Goal: Information Seeking & Learning: Find specific page/section

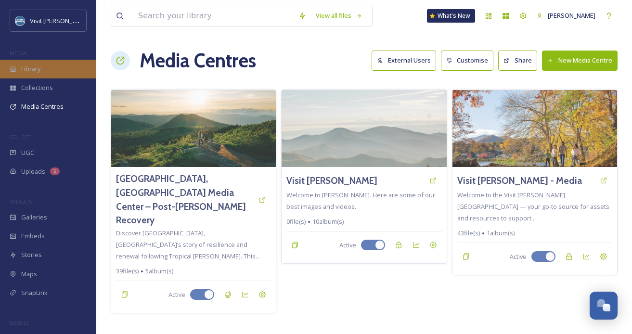
click at [40, 75] on div "Library" at bounding box center [48, 69] width 96 height 19
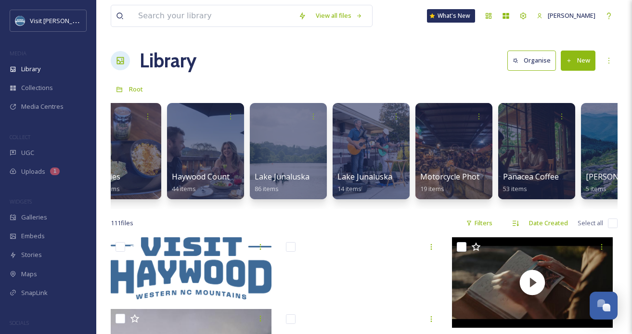
scroll to position [0, 1082]
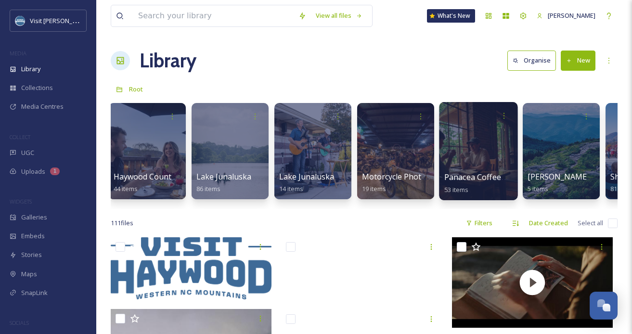
click at [473, 137] on div at bounding box center [478, 151] width 78 height 98
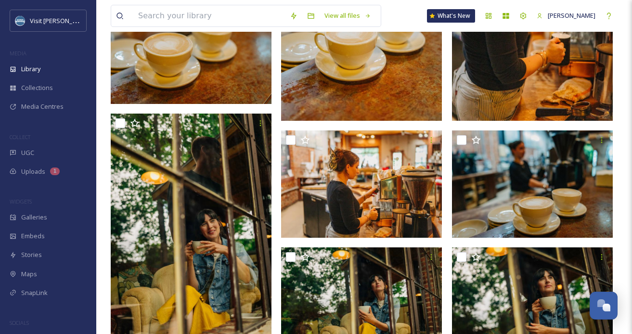
scroll to position [48, 0]
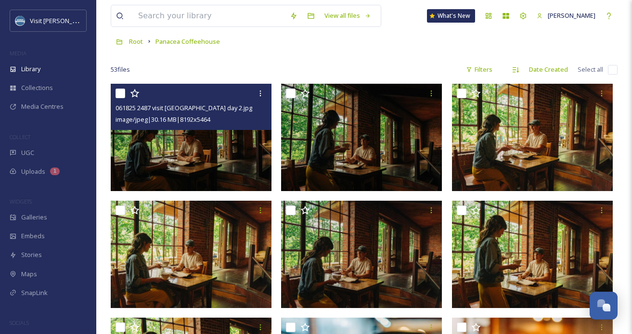
click at [212, 141] on img at bounding box center [191, 137] width 161 height 107
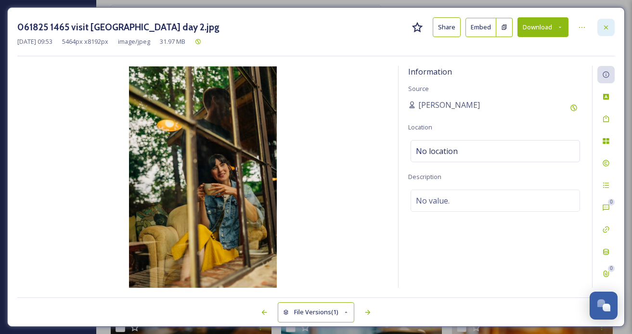
click at [606, 28] on icon at bounding box center [606, 28] width 8 height 8
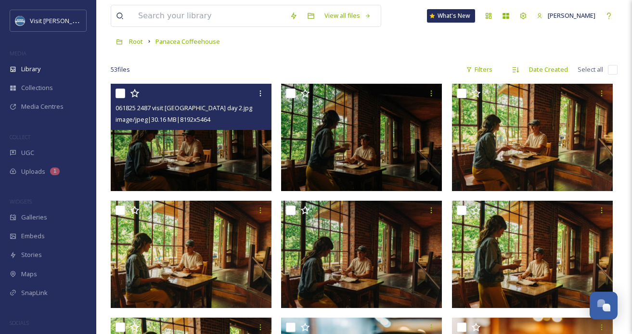
click at [518, 35] on div "Root Panacea Coffeehouse" at bounding box center [364, 41] width 507 height 18
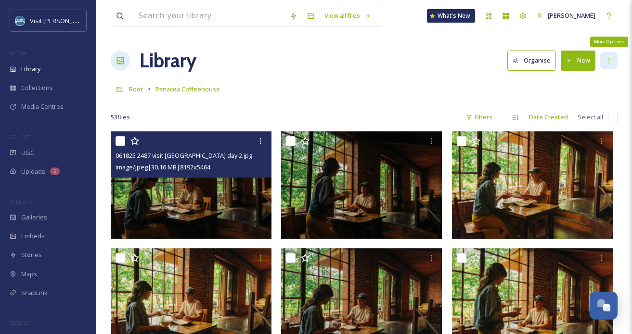
click at [603, 60] on div "More Options" at bounding box center [608, 60] width 17 height 17
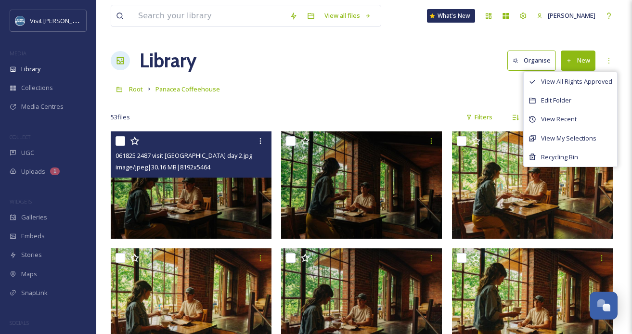
click at [449, 93] on div "Root Panacea Coffeehouse" at bounding box center [364, 89] width 507 height 18
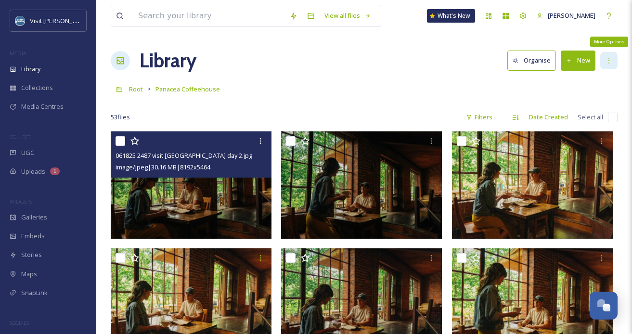
click at [604, 60] on div "More Options" at bounding box center [608, 60] width 17 height 17
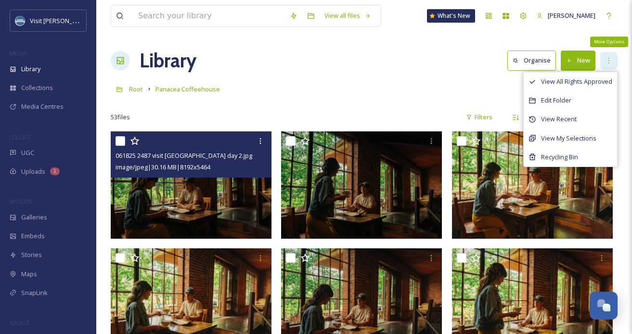
click at [605, 60] on div "More Options" at bounding box center [608, 60] width 17 height 17
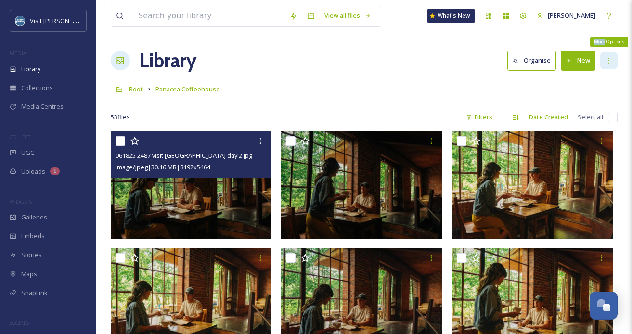
click at [605, 60] on div "More Options" at bounding box center [608, 60] width 17 height 17
click at [454, 73] on div "Library Organise New" at bounding box center [364, 60] width 507 height 29
click at [257, 135] on div at bounding box center [260, 140] width 17 height 17
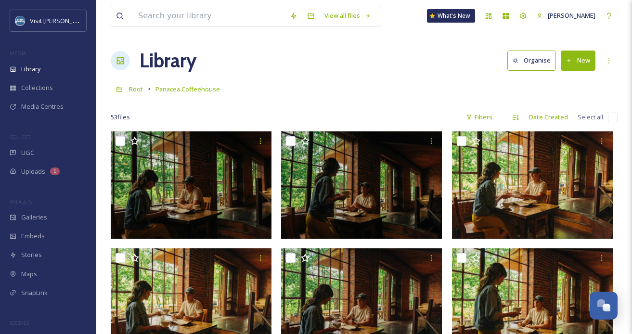
click at [304, 84] on div "Root Panacea Coffeehouse" at bounding box center [364, 89] width 507 height 18
click at [533, 60] on button "Organise" at bounding box center [532, 61] width 49 height 20
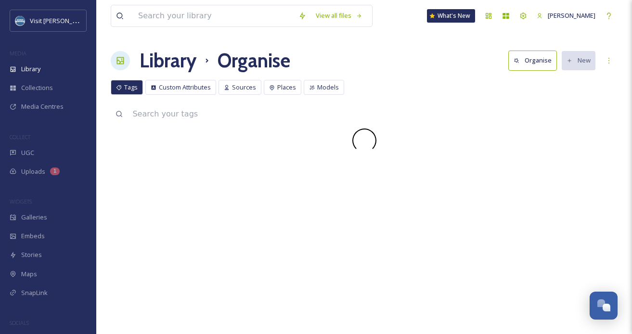
click at [174, 65] on h1 "Library" at bounding box center [168, 60] width 57 height 29
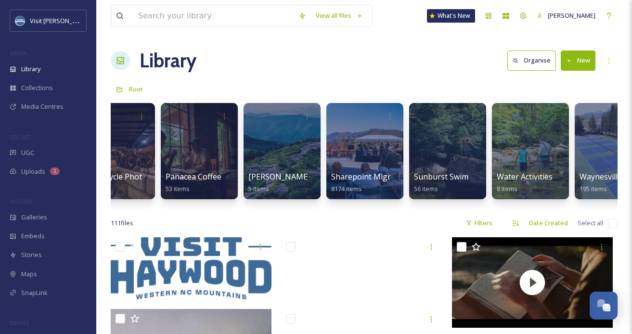
scroll to position [0, 1359]
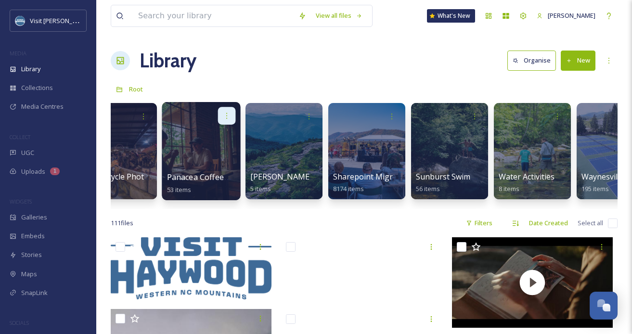
click at [230, 115] on icon at bounding box center [227, 116] width 8 height 8
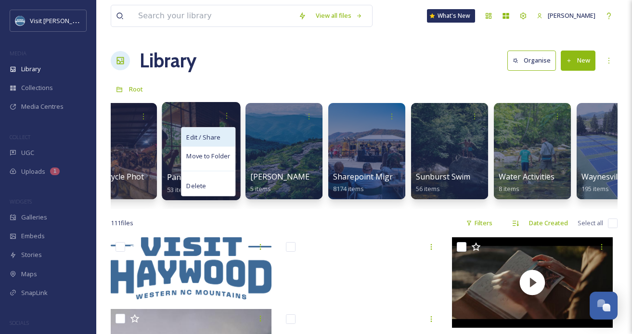
click at [214, 136] on span "Edit / Share" at bounding box center [203, 137] width 34 height 10
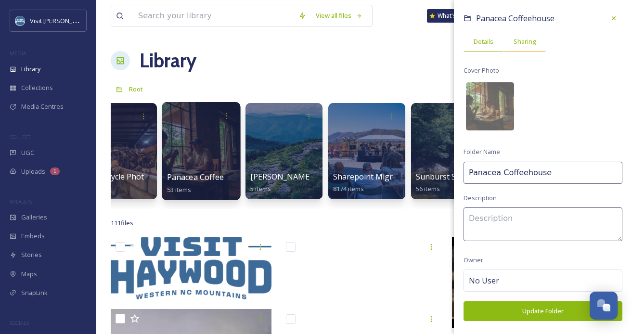
click at [526, 40] on span "Sharing" at bounding box center [525, 41] width 22 height 9
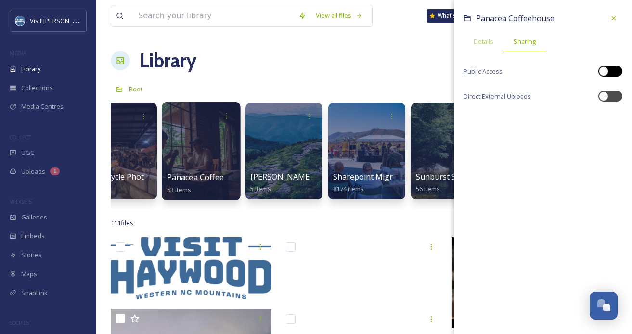
click at [612, 72] on div at bounding box center [611, 71] width 24 height 11
checkbox input "true"
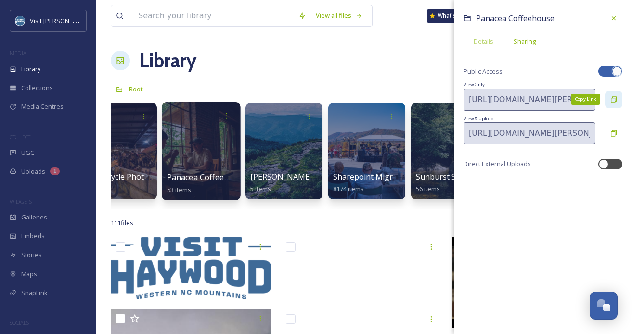
click at [612, 97] on icon at bounding box center [614, 100] width 8 height 8
click at [362, 64] on div "Library Organise New" at bounding box center [364, 60] width 507 height 29
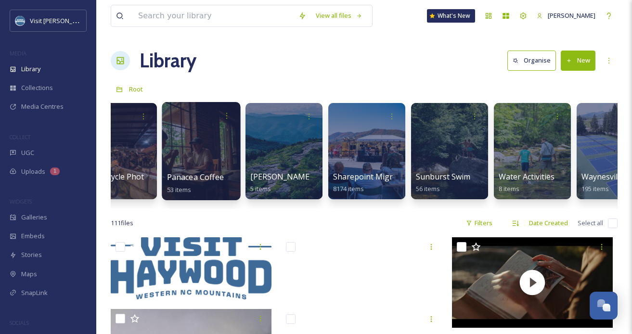
click at [198, 156] on div at bounding box center [201, 151] width 78 height 98
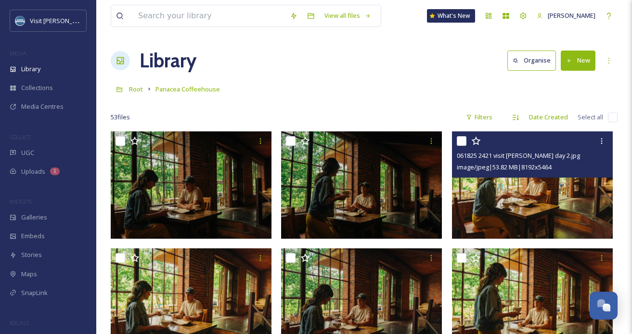
click at [504, 168] on span "image/jpeg | 53.82 MB | 8192 x 5464" at bounding box center [504, 167] width 95 height 9
click at [491, 198] on img at bounding box center [532, 184] width 161 height 107
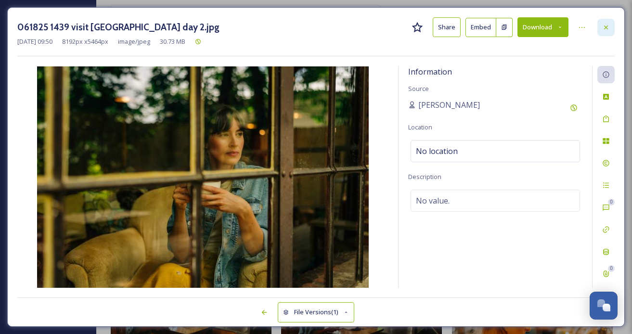
click at [606, 24] on icon at bounding box center [606, 28] width 8 height 8
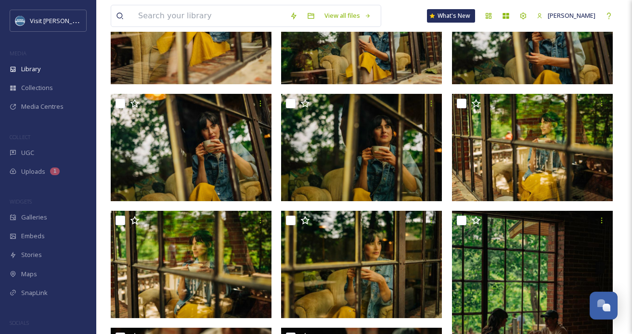
scroll to position [1491, 0]
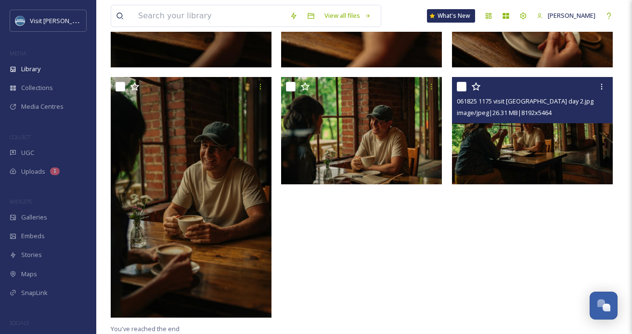
click at [518, 153] on img at bounding box center [532, 130] width 161 height 107
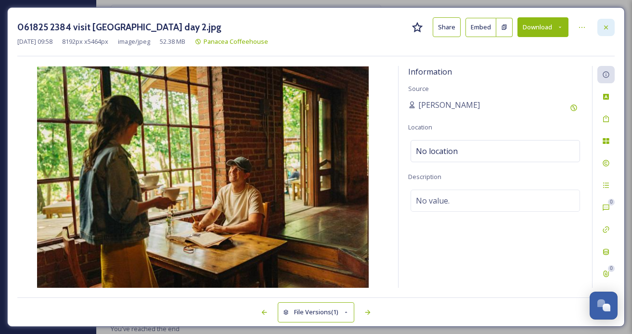
click at [608, 22] on div at bounding box center [606, 27] width 17 height 17
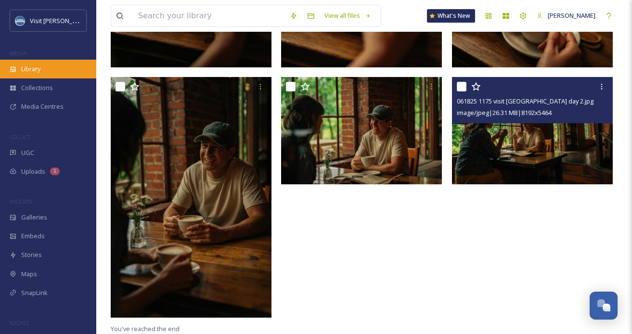
click at [39, 74] on div "Library" at bounding box center [48, 69] width 96 height 19
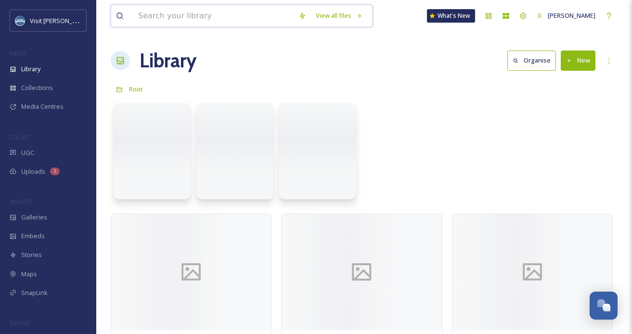
click at [208, 21] on input at bounding box center [213, 15] width 160 height 21
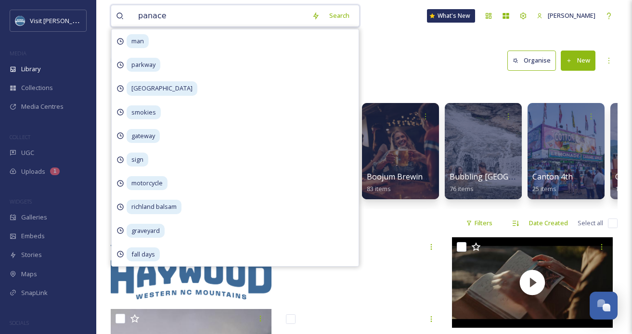
type input "panacea"
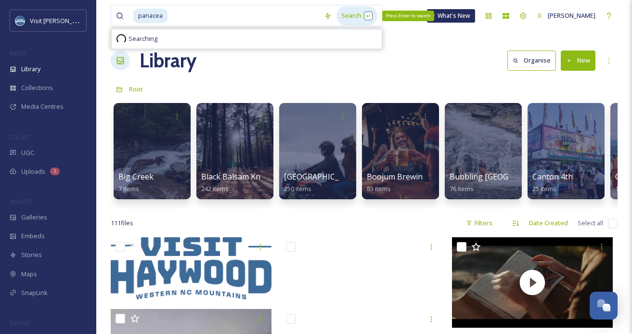
click at [352, 16] on div "Search Press Enter to search" at bounding box center [357, 15] width 41 height 19
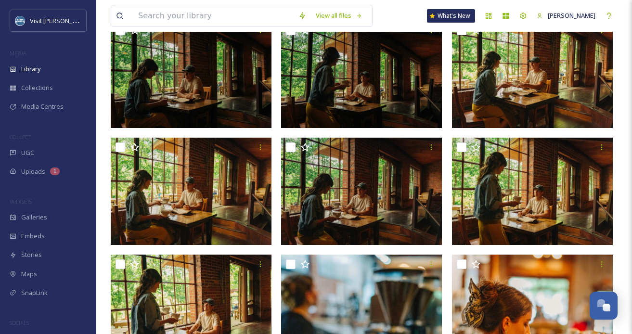
scroll to position [190, 0]
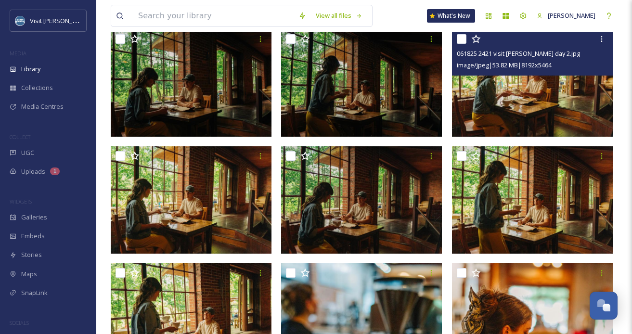
click at [546, 85] on img at bounding box center [532, 82] width 161 height 107
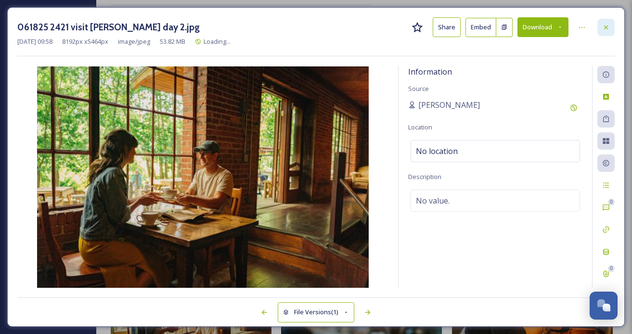
click at [608, 25] on icon at bounding box center [606, 27] width 4 height 4
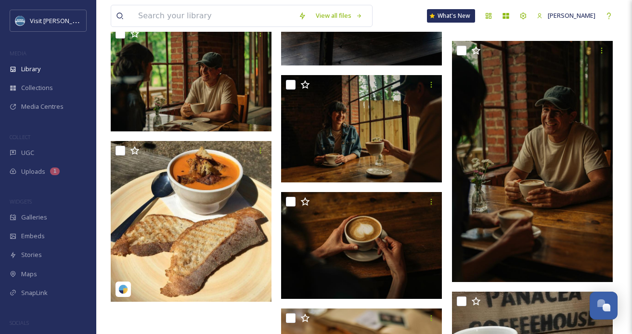
scroll to position [2583, 0]
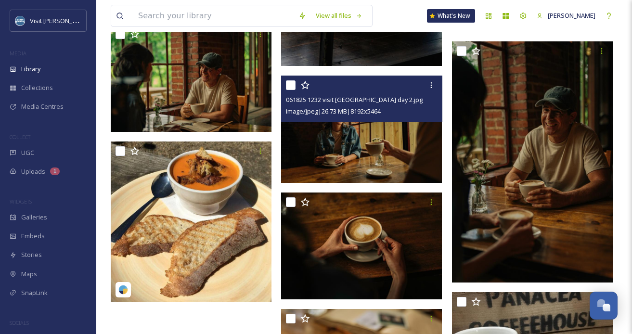
click at [368, 129] on img at bounding box center [361, 129] width 161 height 107
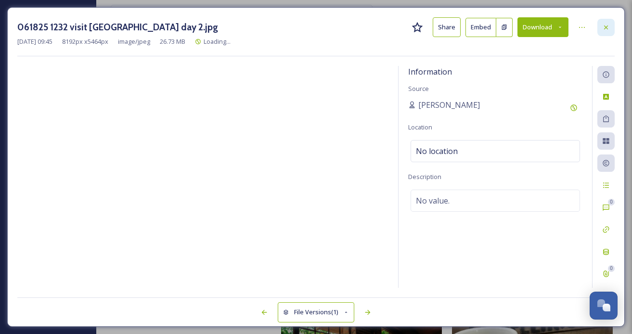
click at [609, 27] on icon at bounding box center [606, 28] width 8 height 8
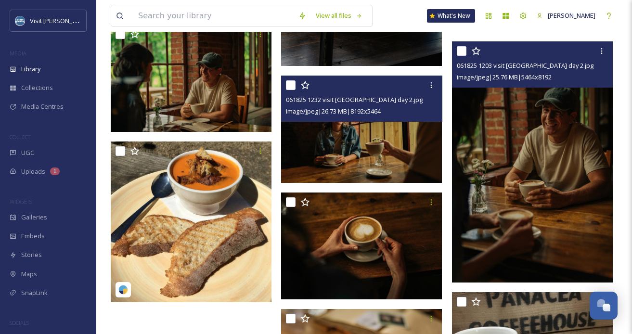
scroll to position [2577, 0]
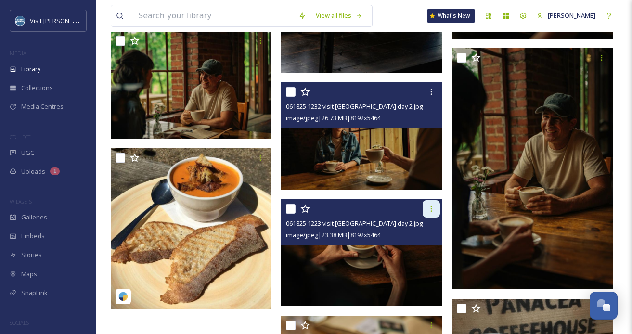
click at [428, 206] on icon at bounding box center [432, 209] width 8 height 8
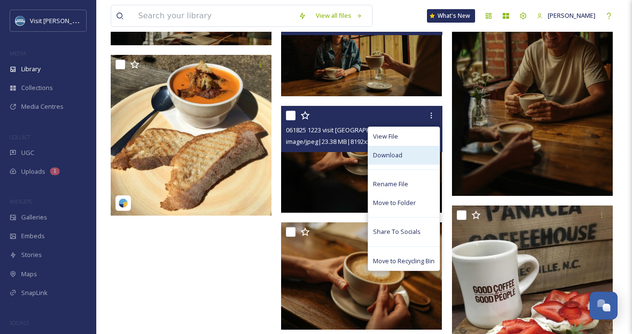
scroll to position [2670, 0]
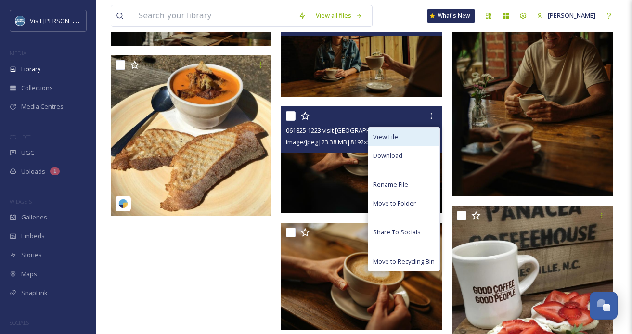
click at [386, 137] on span "View File" at bounding box center [385, 136] width 25 height 9
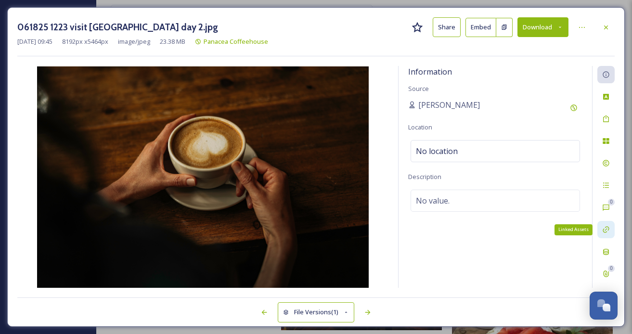
click at [605, 228] on icon at bounding box center [606, 230] width 8 height 8
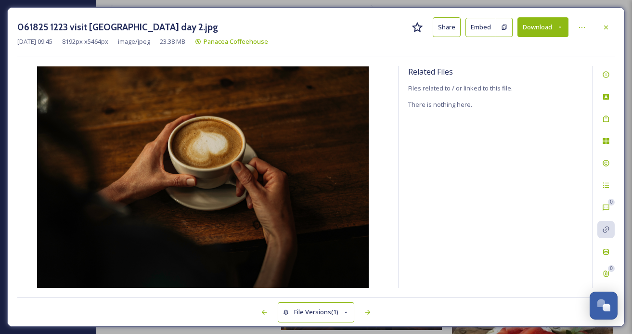
click at [445, 24] on button "Share" at bounding box center [447, 27] width 28 height 20
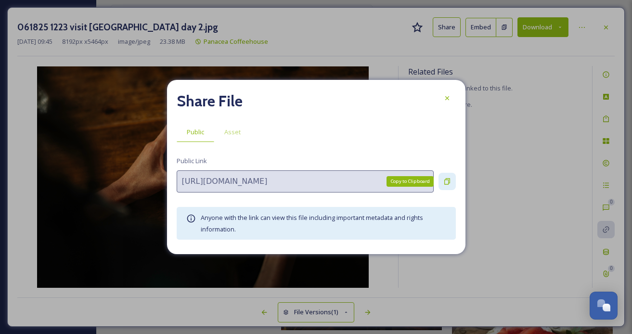
click at [445, 183] on icon at bounding box center [447, 182] width 8 height 8
click at [451, 100] on div at bounding box center [447, 98] width 17 height 17
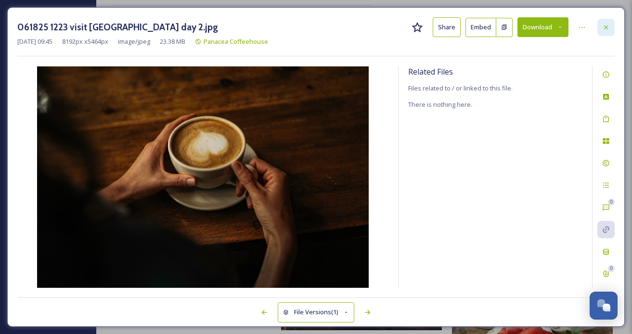
click at [602, 27] on icon at bounding box center [606, 28] width 8 height 8
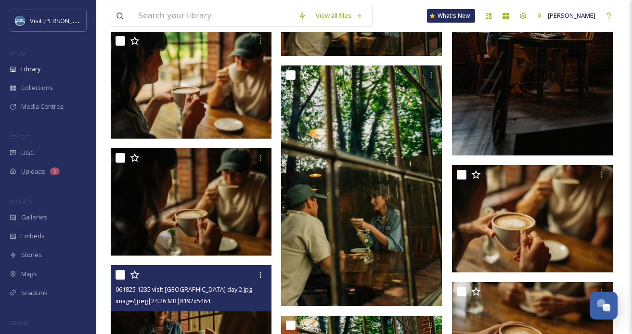
scroll to position [1957, 0]
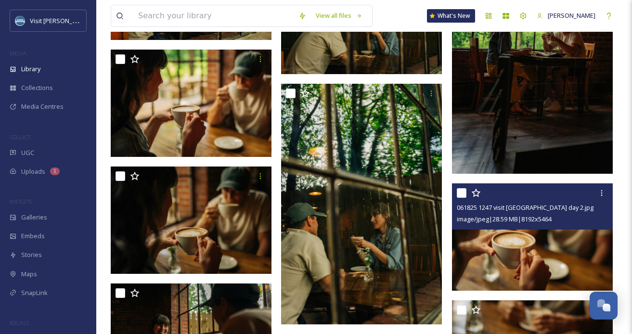
click at [555, 252] on img at bounding box center [532, 236] width 161 height 107
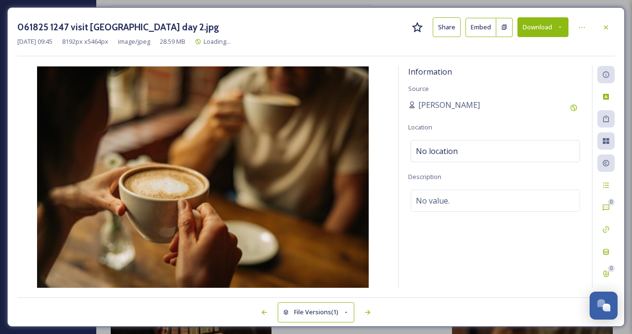
click at [610, 30] on icon at bounding box center [606, 28] width 8 height 8
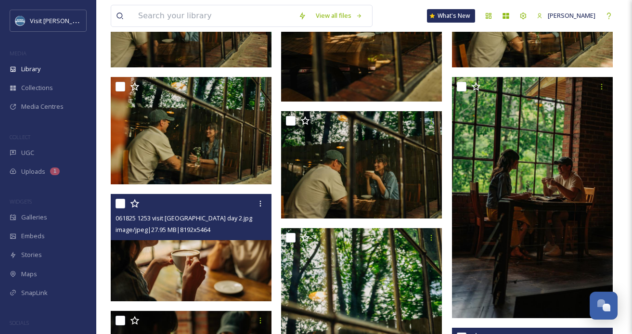
scroll to position [1813, 0]
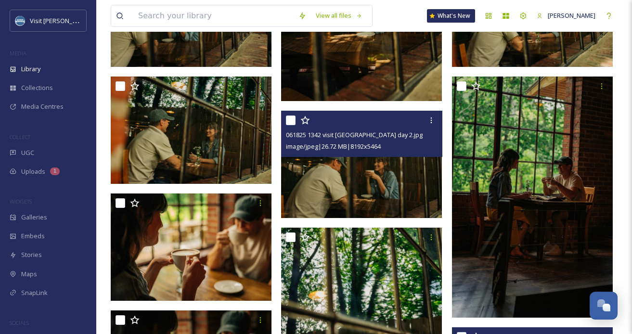
click at [364, 165] on img at bounding box center [361, 164] width 161 height 107
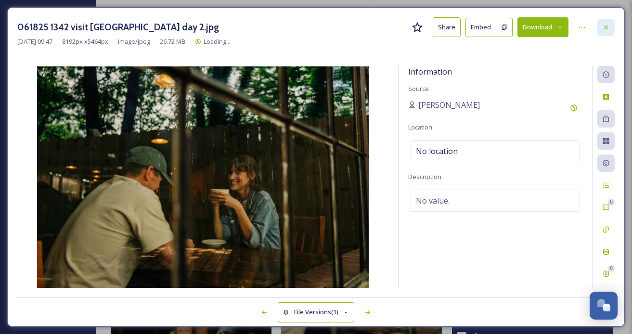
click at [602, 30] on div at bounding box center [606, 27] width 17 height 17
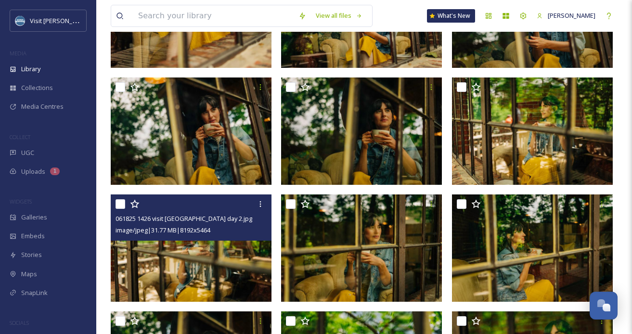
scroll to position [860, 0]
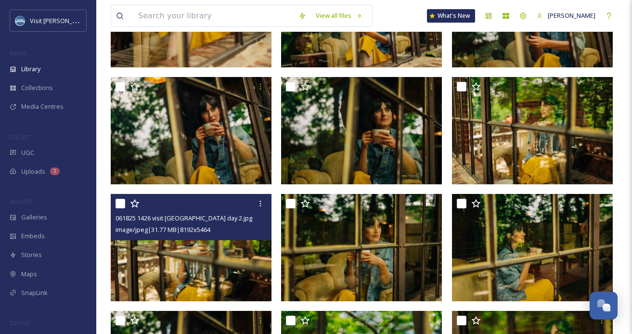
click at [196, 265] on img at bounding box center [191, 247] width 161 height 107
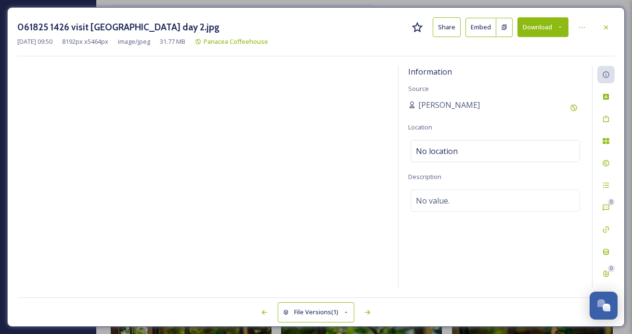
click at [608, 35] on div at bounding box center [606, 27] width 17 height 17
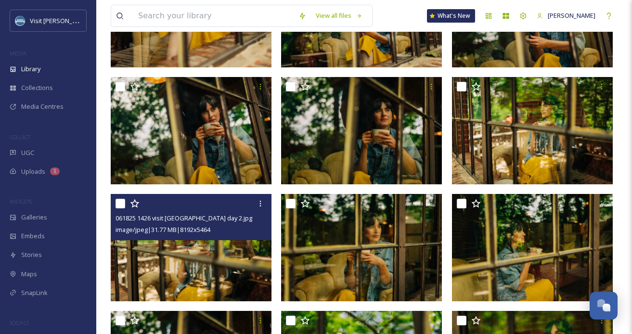
click at [604, 28] on div "View all files What's New Amie Newsome" at bounding box center [364, 16] width 507 height 32
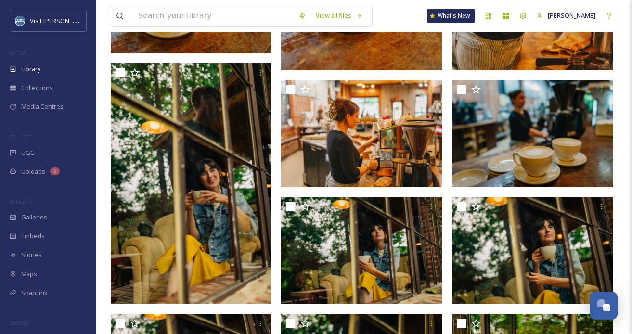
scroll to position [623, 0]
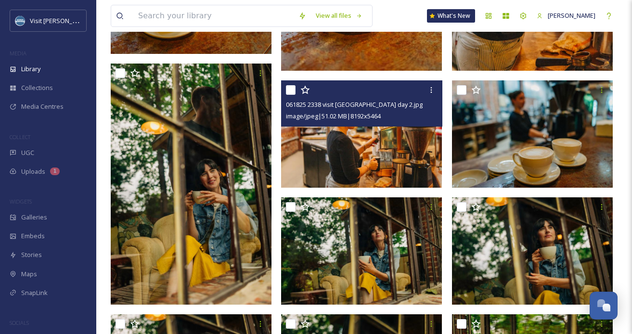
click at [368, 161] on img at bounding box center [361, 133] width 161 height 107
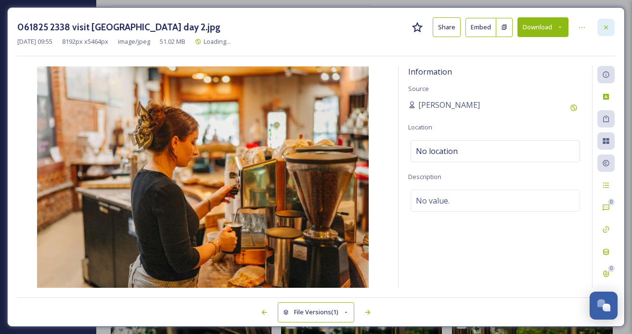
click at [608, 27] on icon at bounding box center [606, 28] width 8 height 8
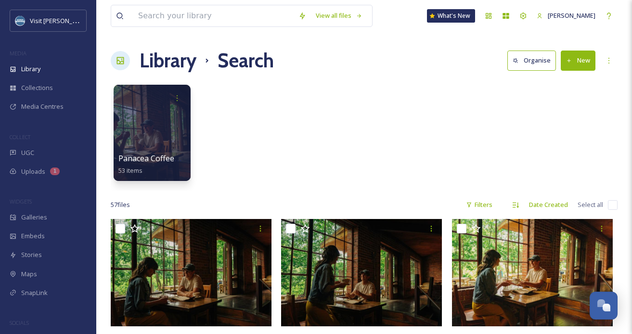
click at [160, 66] on h1 "Library" at bounding box center [168, 60] width 57 height 29
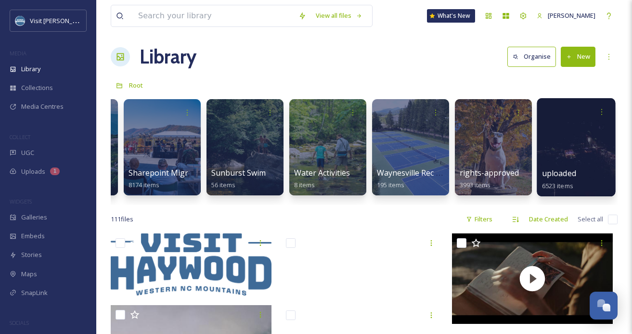
scroll to position [6, 0]
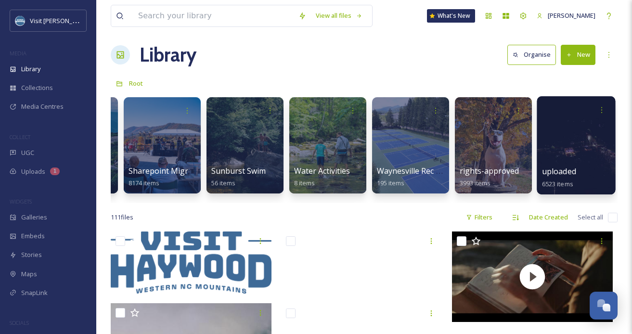
click at [561, 142] on div at bounding box center [576, 145] width 78 height 98
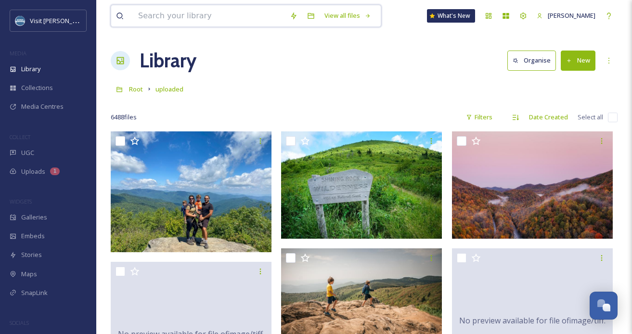
click at [218, 14] on input at bounding box center [209, 15] width 152 height 21
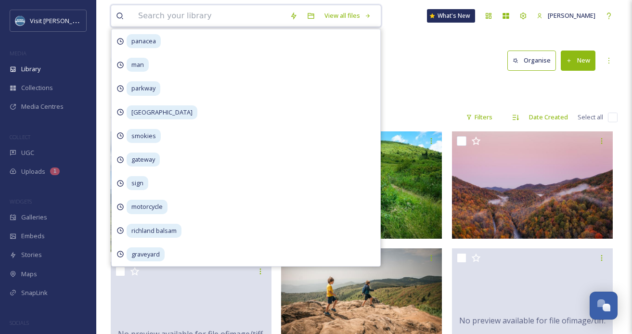
type input "p"
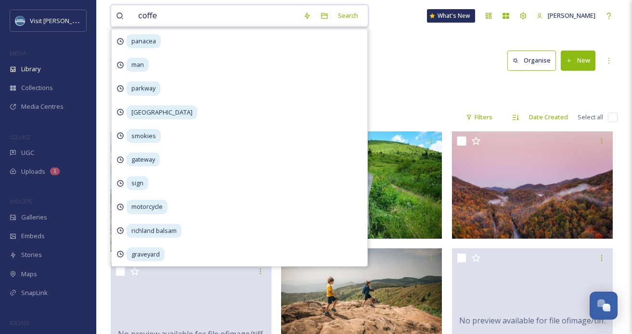
type input "coffee"
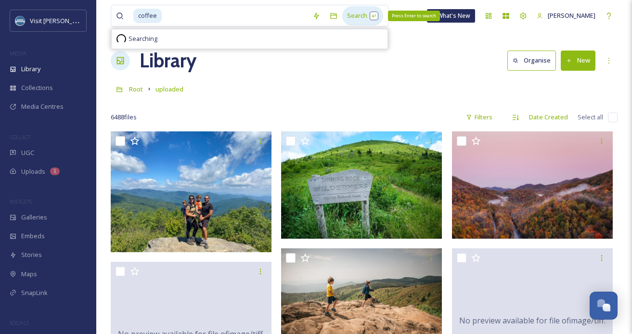
click at [351, 17] on div "Search Press Enter to search" at bounding box center [362, 15] width 41 height 19
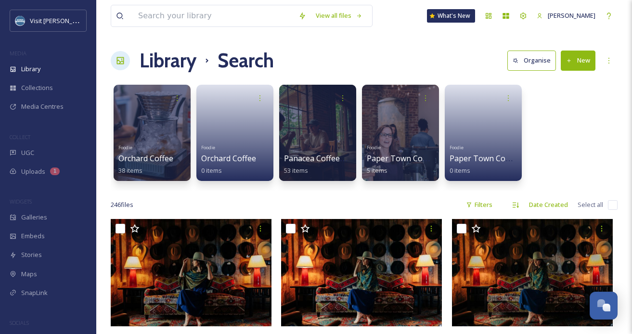
click at [545, 117] on div "Foodie Orchard Coffee 38 items Foodie Orchard Coffee 0 items Panacea Coffeehous…" at bounding box center [364, 135] width 507 height 111
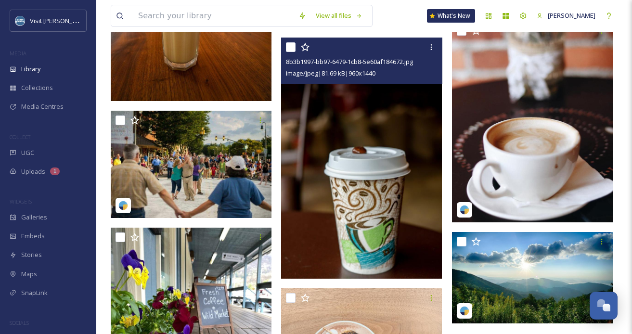
scroll to position [14420, 0]
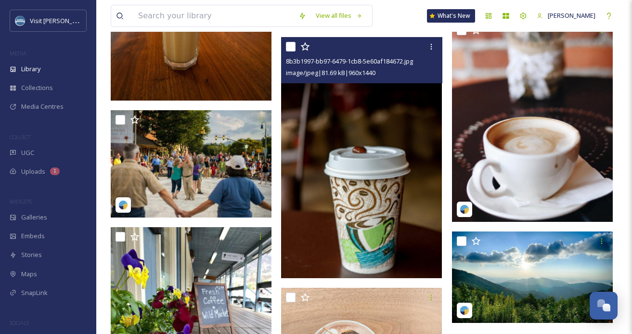
click at [354, 138] on img at bounding box center [361, 157] width 161 height 241
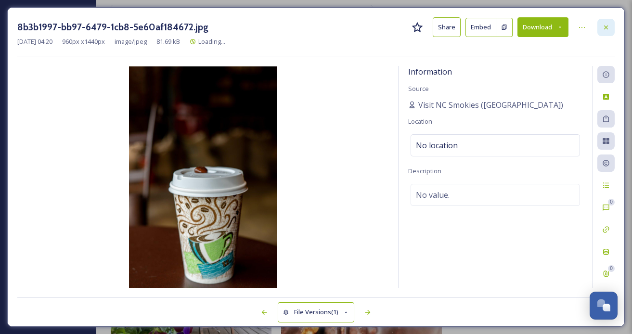
click at [611, 19] on div at bounding box center [606, 27] width 17 height 17
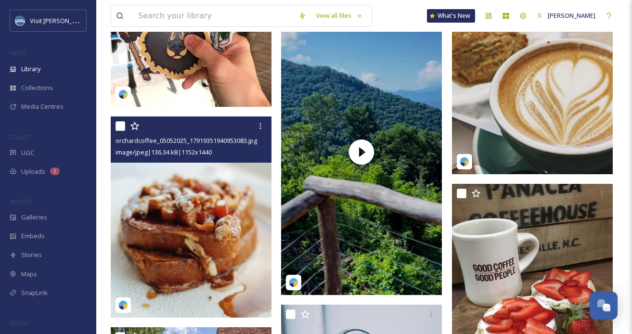
scroll to position [13161, 0]
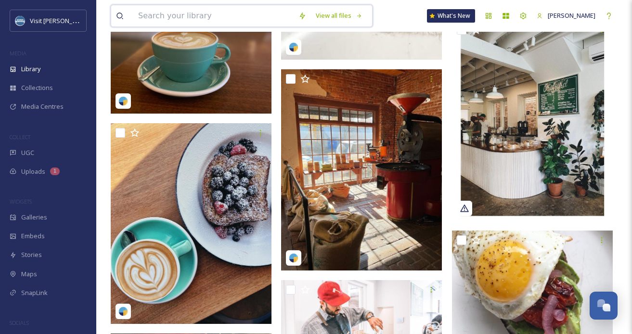
click at [196, 20] on input at bounding box center [213, 15] width 160 height 21
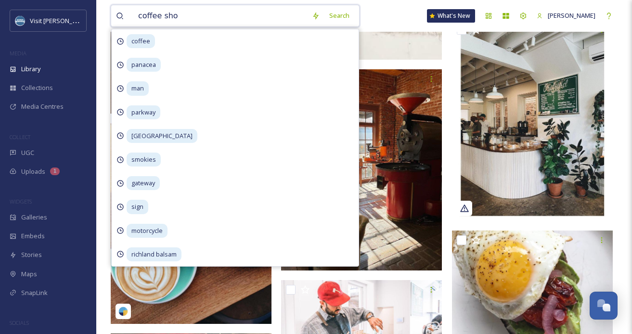
type input "coffee shop"
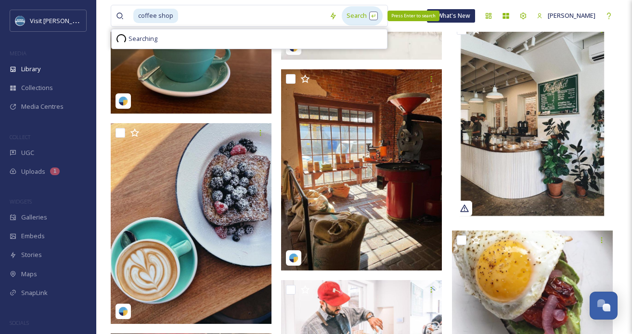
click at [352, 11] on div "Search Press Enter to search" at bounding box center [362, 15] width 41 height 19
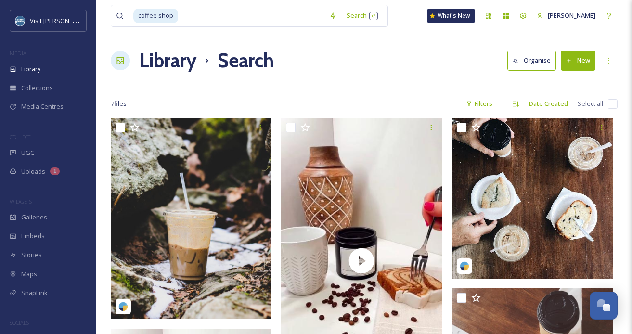
click at [427, 56] on div "Library Search Organise New" at bounding box center [364, 60] width 507 height 29
drag, startPoint x: 209, startPoint y: 22, endPoint x: 100, endPoint y: 14, distance: 109.1
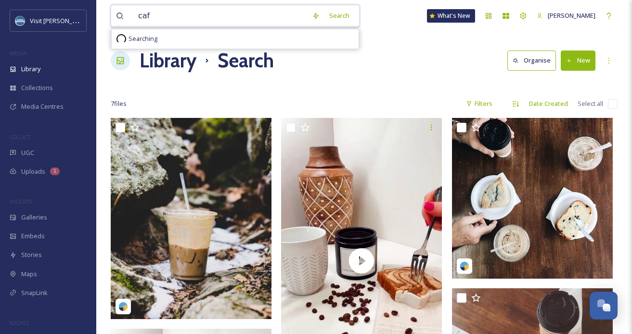
type input "cafe"
click at [332, 15] on div "Search Press Enter to search" at bounding box center [350, 15] width 41 height 19
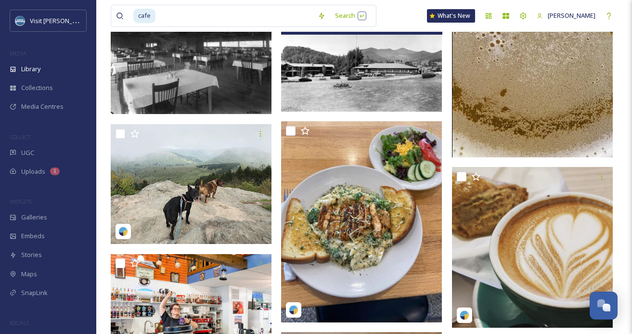
scroll to position [146, 0]
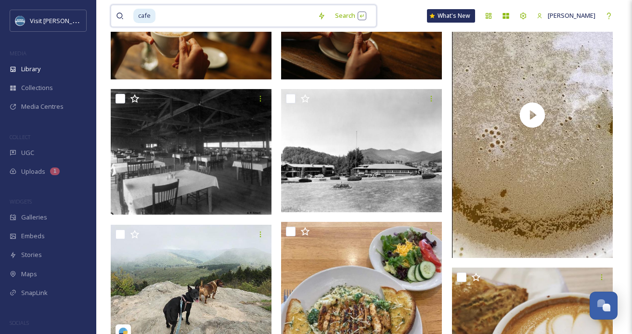
click at [168, 16] on input at bounding box center [234, 15] width 156 height 21
type input "c"
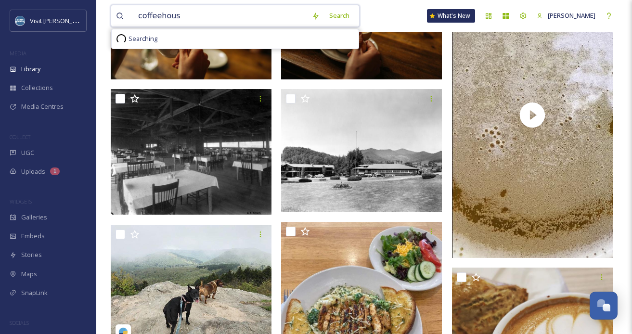
type input "coffeehouse"
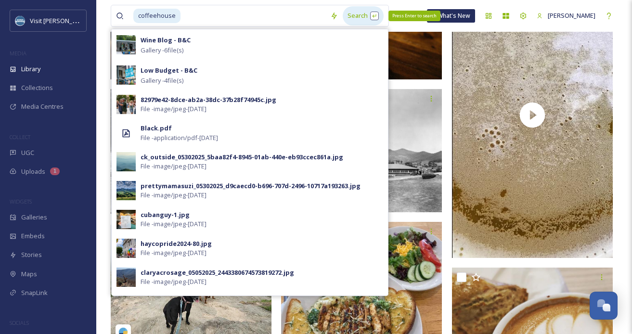
click at [346, 13] on div "Search Press Enter to search" at bounding box center [363, 15] width 41 height 19
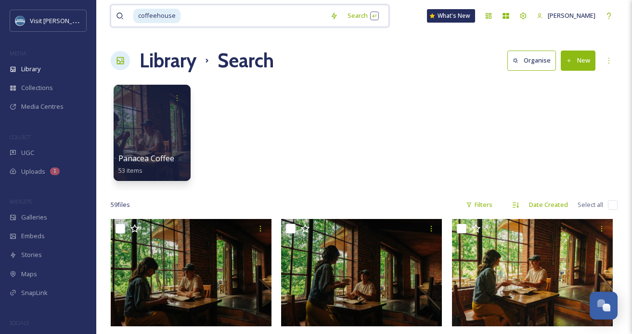
drag, startPoint x: 195, startPoint y: 15, endPoint x: 117, endPoint y: 13, distance: 78.0
click at [116, 13] on div "coffeehouse" at bounding box center [220, 15] width 209 height 21
type input "c"
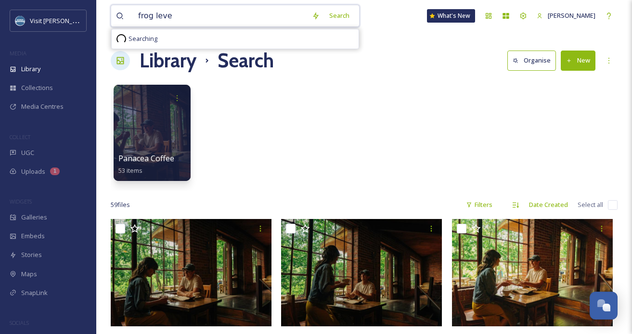
type input "frog level"
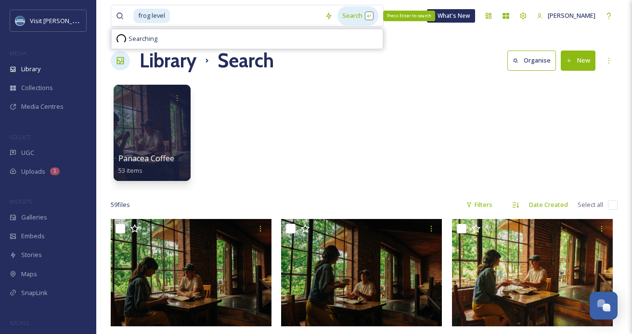
click at [350, 10] on div "Search Press Enter to search" at bounding box center [358, 15] width 41 height 19
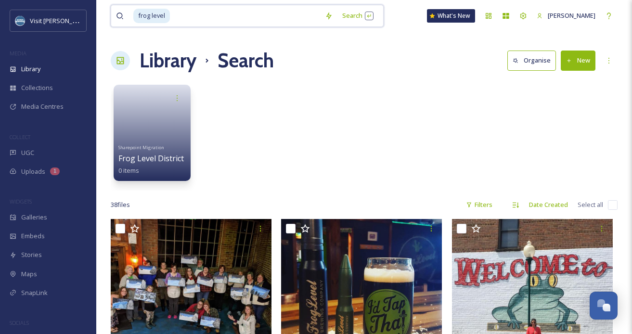
drag, startPoint x: 187, startPoint y: 16, endPoint x: 107, endPoint y: 16, distance: 79.9
type input "f"
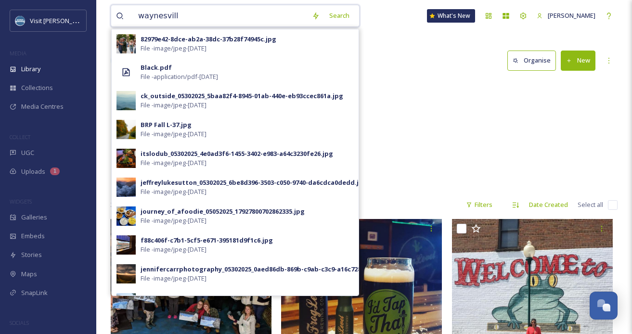
type input "waynesville"
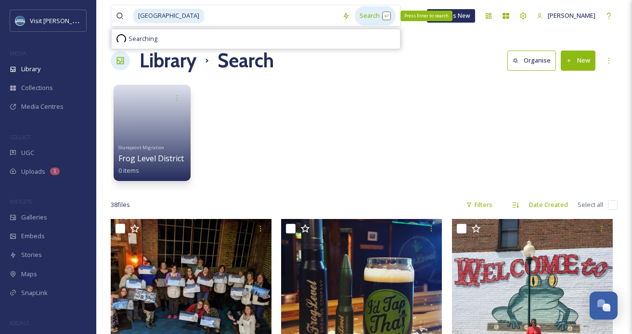
click at [355, 20] on div "Search Press Enter to search" at bounding box center [375, 15] width 41 height 19
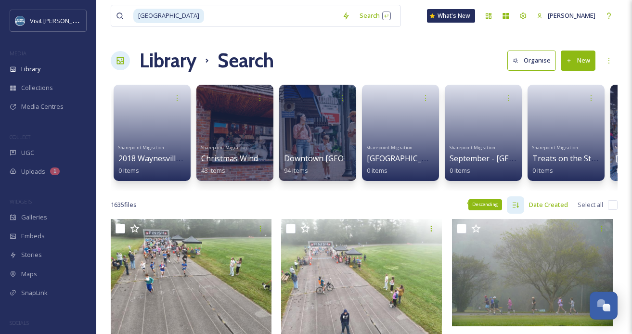
click at [520, 205] on icon at bounding box center [516, 205] width 8 height 8
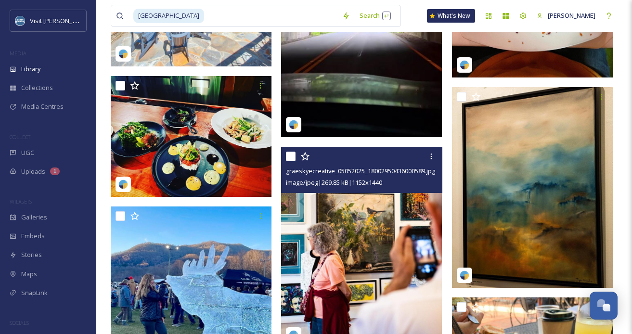
scroll to position [5795, 0]
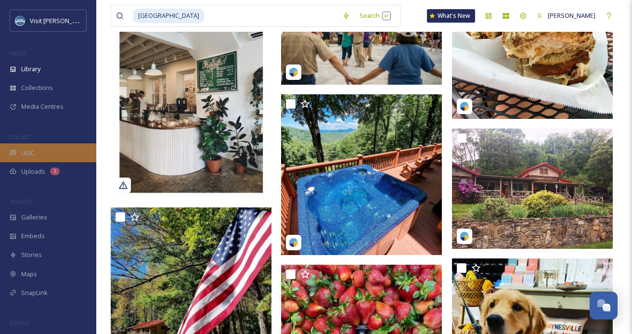
click at [53, 160] on div "UGC" at bounding box center [48, 152] width 96 height 19
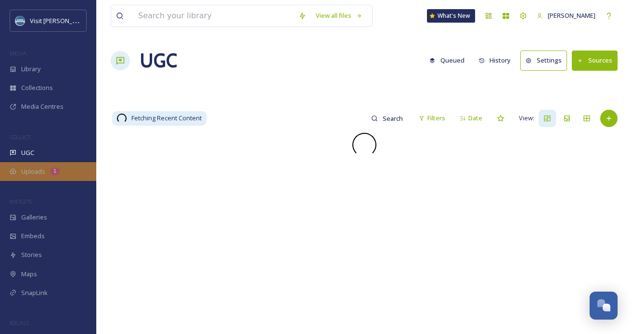
click at [37, 171] on span "Uploads" at bounding box center [33, 171] width 24 height 9
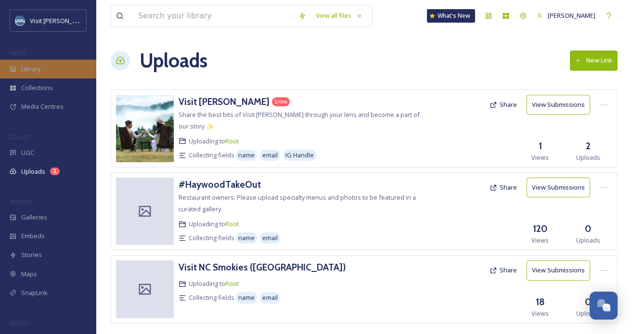
click at [41, 73] on div "Library" at bounding box center [48, 69] width 96 height 19
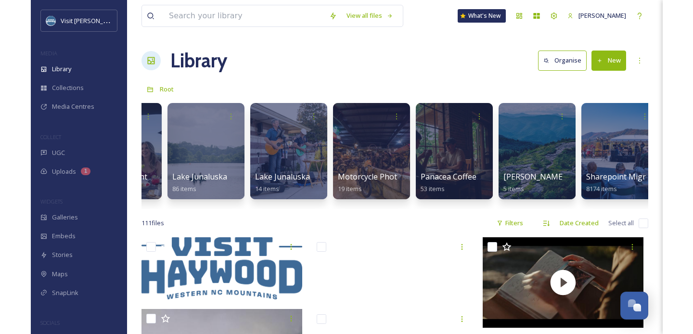
scroll to position [0, 1136]
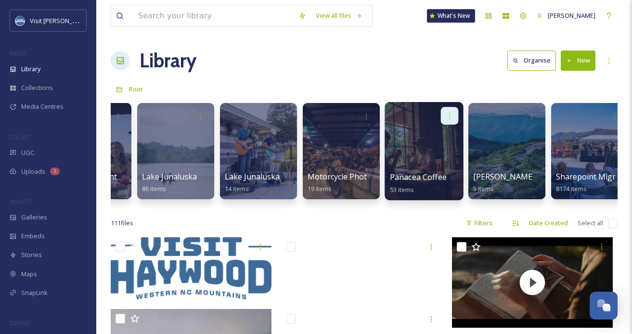
click at [452, 117] on icon at bounding box center [450, 116] width 8 height 8
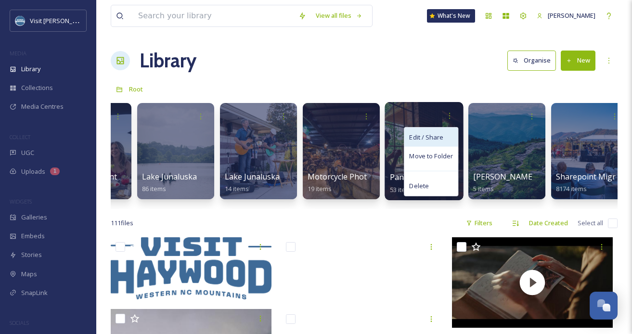
click at [435, 138] on span "Edit / Share" at bounding box center [426, 137] width 34 height 10
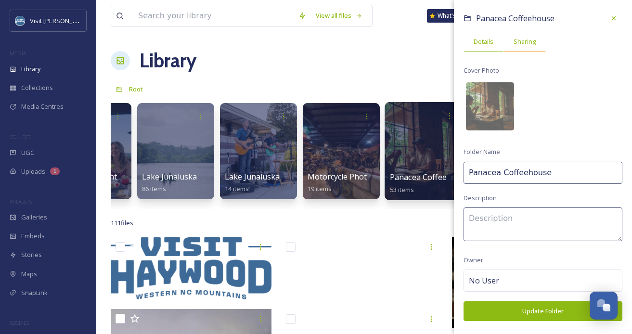
click at [530, 44] on span "Sharing" at bounding box center [525, 41] width 22 height 9
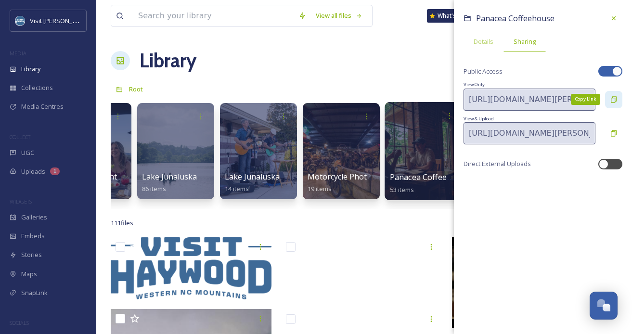
click at [616, 102] on icon at bounding box center [614, 100] width 8 height 8
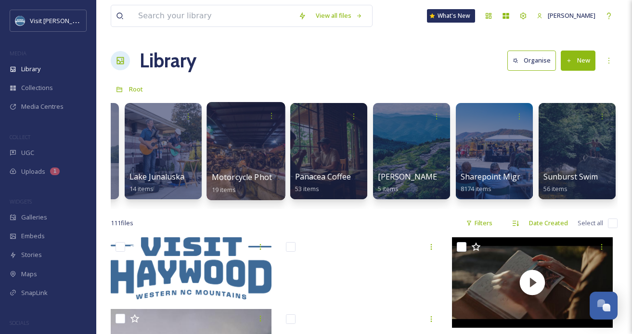
scroll to position [0, 1189]
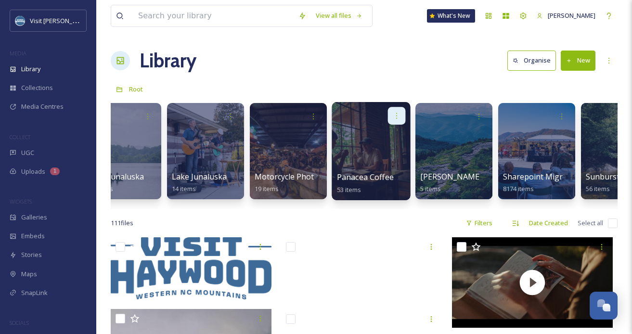
click at [399, 117] on icon at bounding box center [397, 116] width 8 height 8
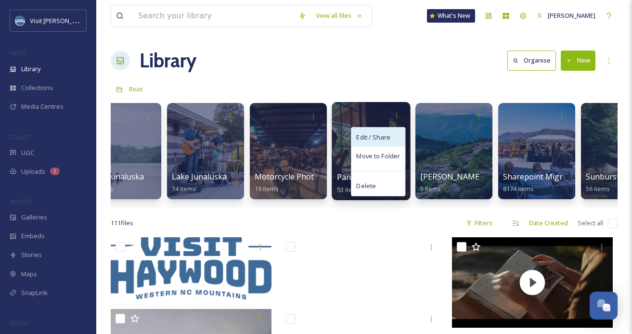
click at [374, 143] on div "Edit / Share" at bounding box center [378, 137] width 53 height 19
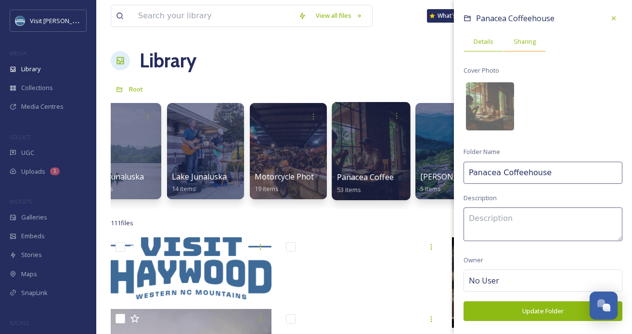
click at [522, 50] on div "Sharing" at bounding box center [525, 42] width 42 height 20
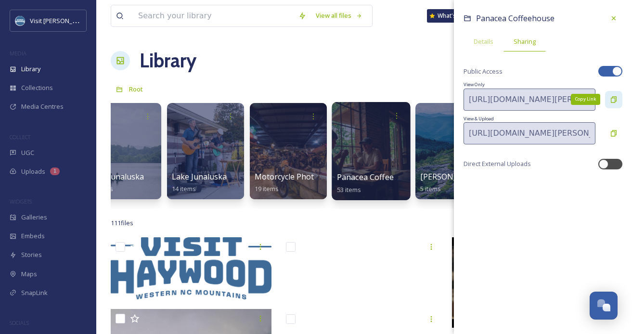
click at [614, 102] on icon at bounding box center [614, 100] width 8 height 8
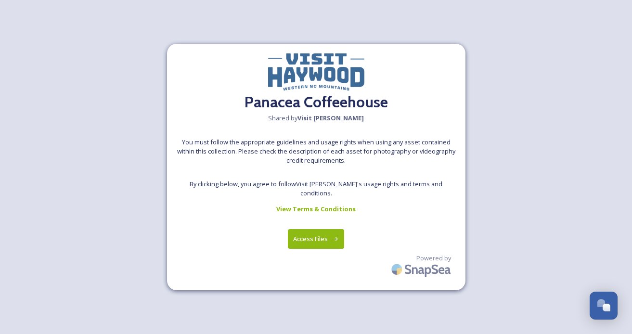
click at [316, 234] on button "Access Files" at bounding box center [316, 239] width 56 height 20
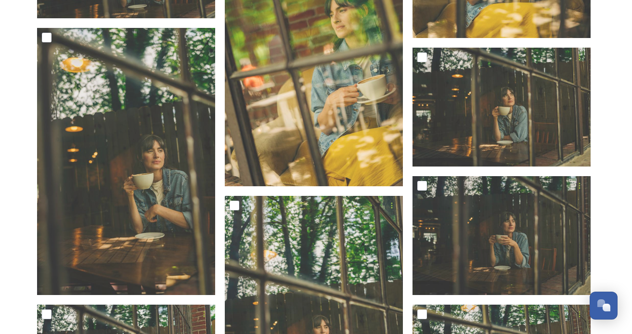
scroll to position [1583, 0]
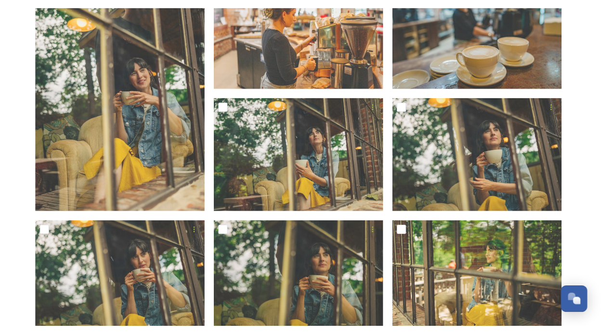
scroll to position [0, 0]
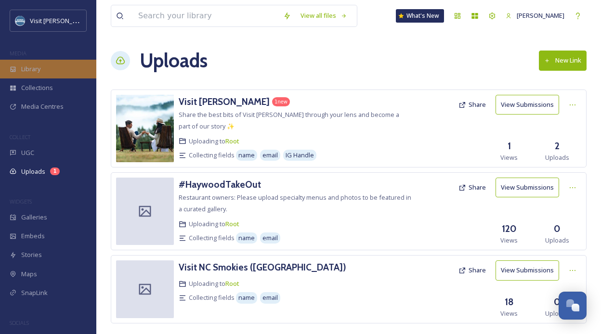
click at [52, 75] on div "Library" at bounding box center [48, 69] width 96 height 19
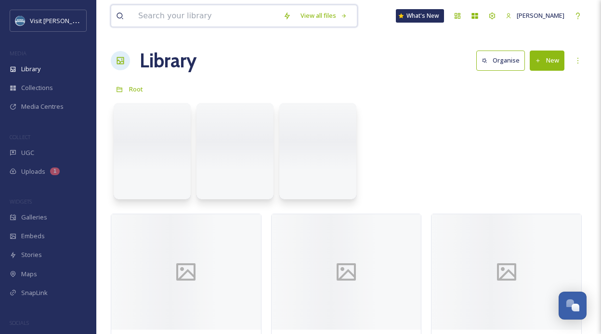
click at [189, 15] on input at bounding box center [205, 15] width 145 height 21
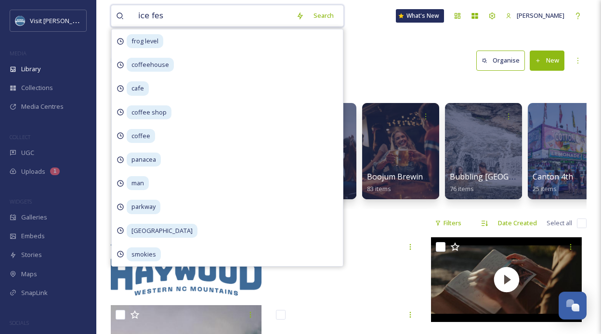
type input "ice fest"
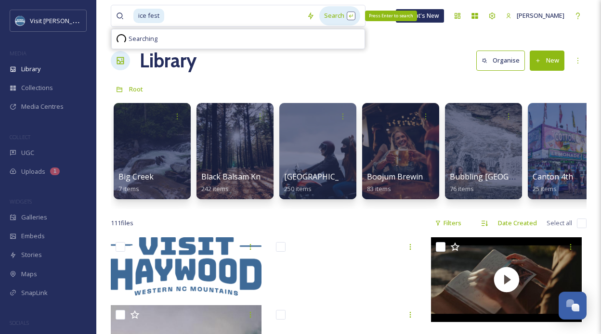
click at [326, 15] on div "Search Press Enter to search" at bounding box center [339, 15] width 41 height 19
